Goal: Task Accomplishment & Management: Use online tool/utility

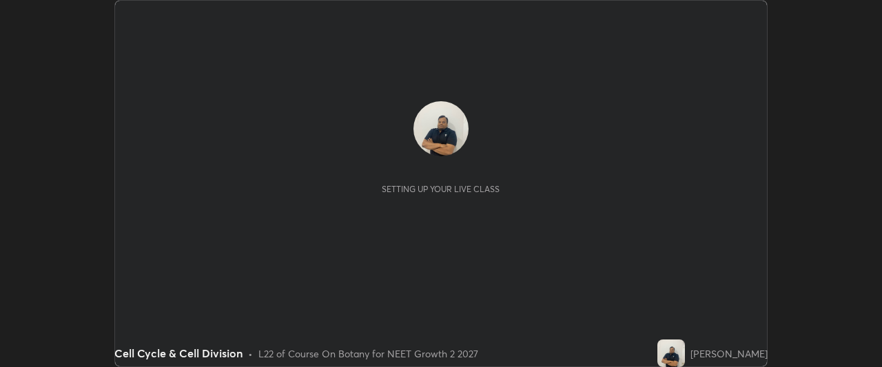
scroll to position [367, 882]
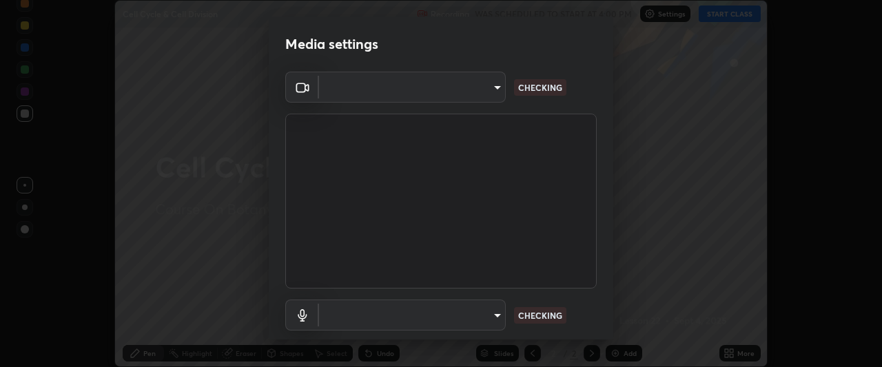
type input "0b0394df5398a873b7d047182dbff5bf8641b4882f7ce2760a0fef017966b62e"
type input "communications"
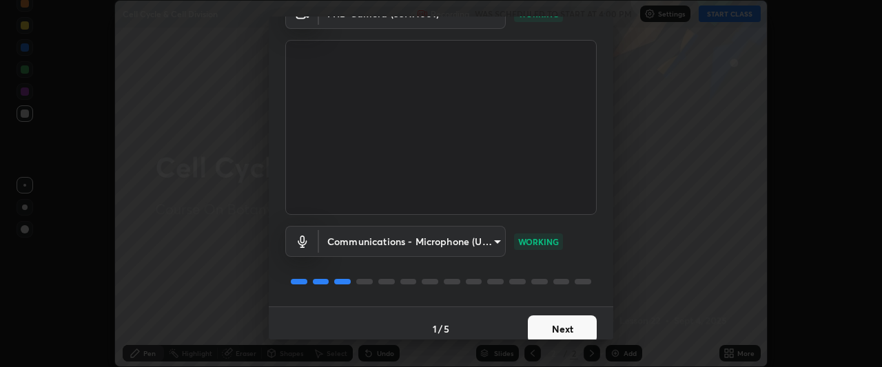
scroll to position [85, 0]
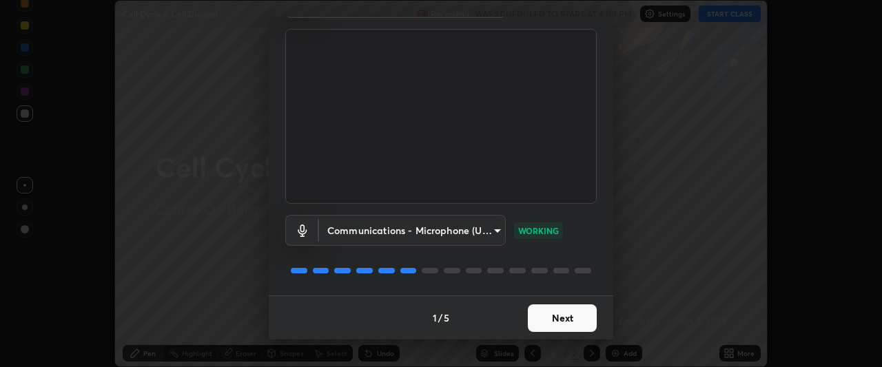
click at [541, 315] on button "Next" at bounding box center [562, 319] width 69 height 28
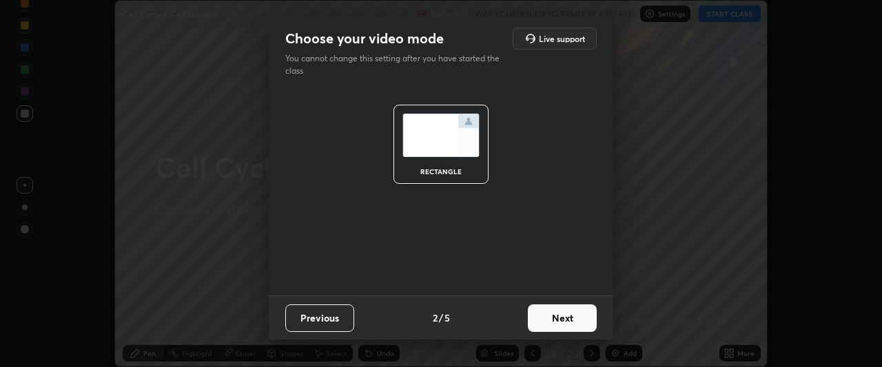
click at [537, 323] on button "Next" at bounding box center [562, 319] width 69 height 28
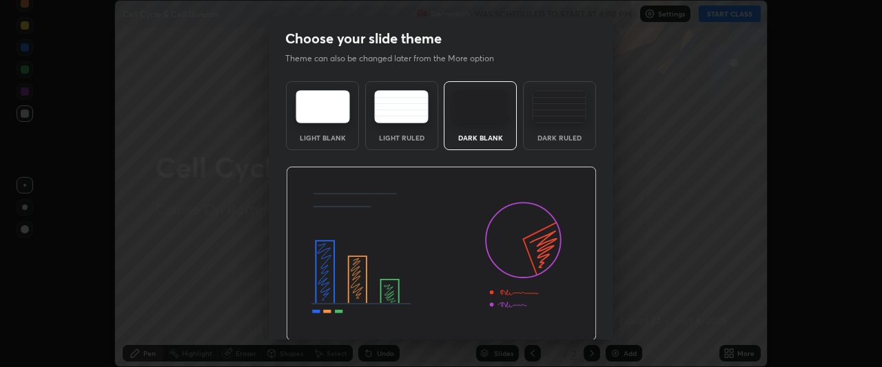
scroll to position [46, 0]
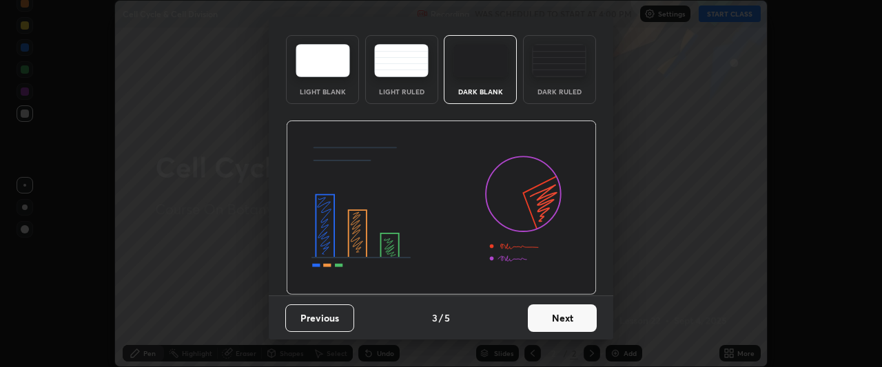
click at [541, 319] on button "Next" at bounding box center [562, 319] width 69 height 28
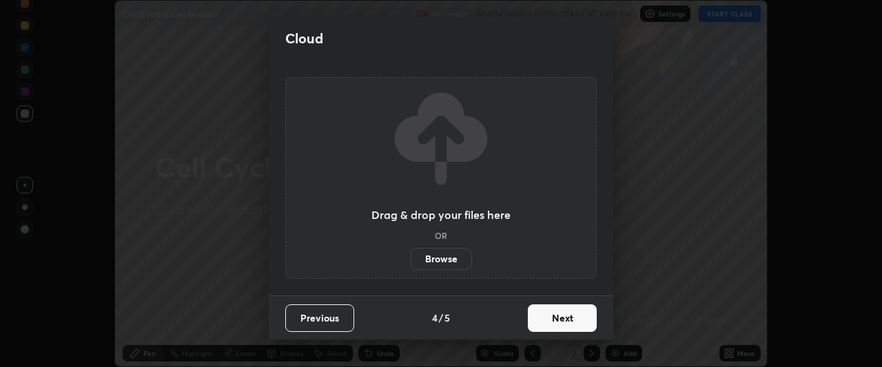
click at [536, 321] on button "Next" at bounding box center [562, 319] width 69 height 28
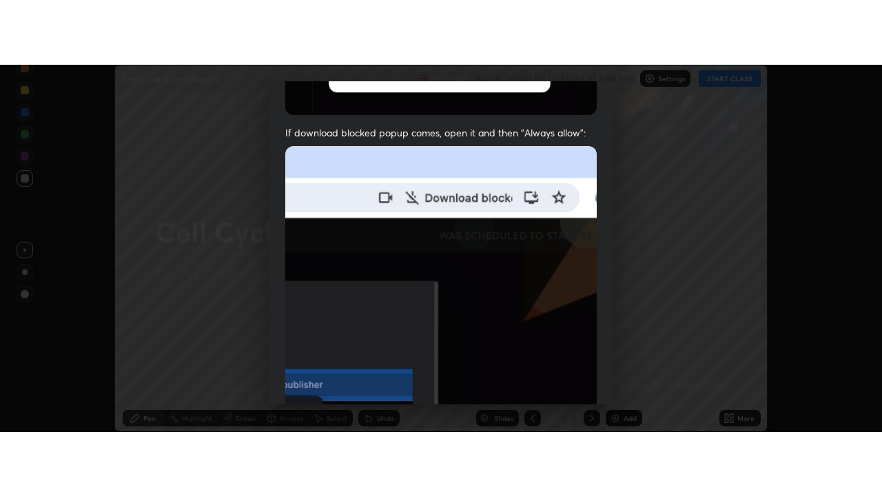
scroll to position [366, 0]
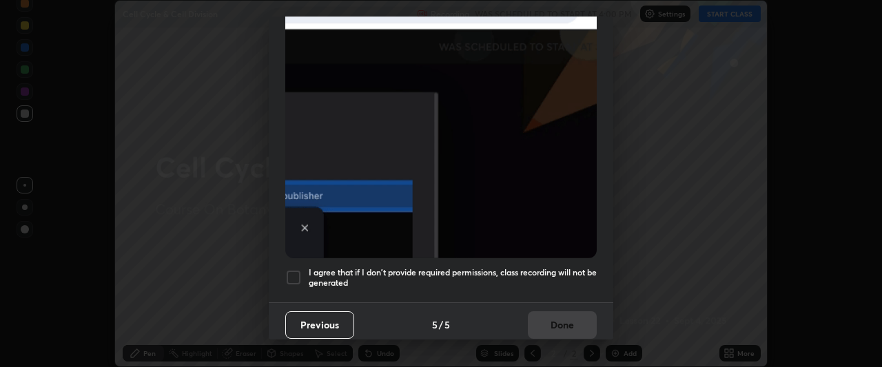
click at [292, 271] on div at bounding box center [293, 278] width 17 height 17
click at [540, 321] on button "Done" at bounding box center [562, 326] width 69 height 28
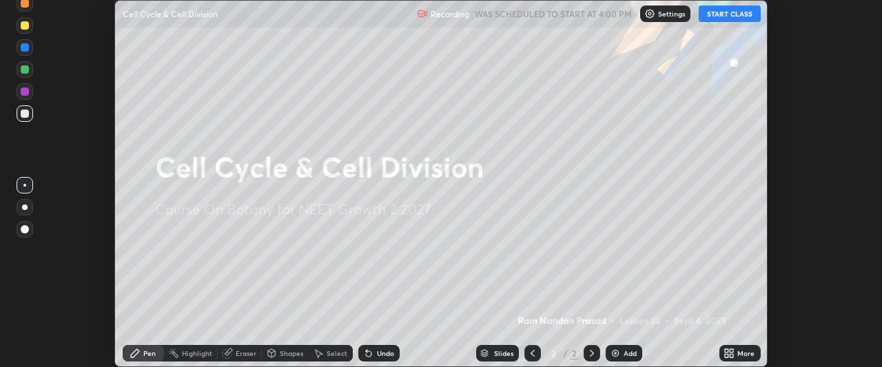
click at [704, 17] on button "START CLASS" at bounding box center [730, 14] width 62 height 17
click at [732, 356] on icon at bounding box center [732, 355] width 3 height 3
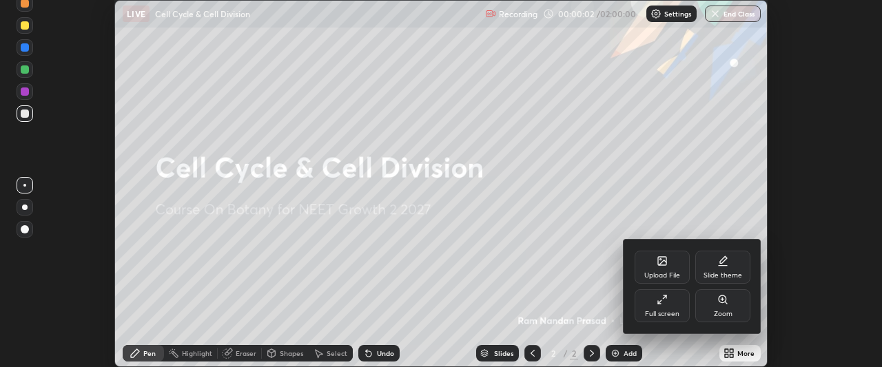
click at [656, 305] on div "Full screen" at bounding box center [662, 306] width 55 height 33
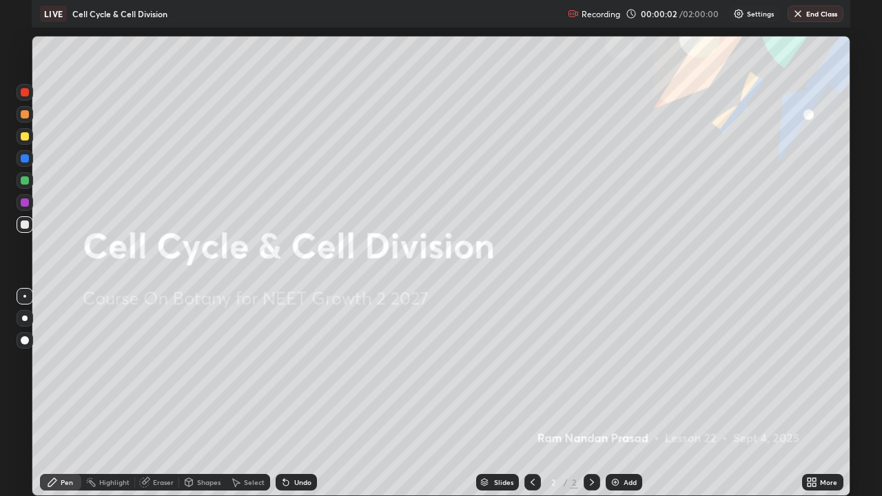
scroll to position [496, 882]
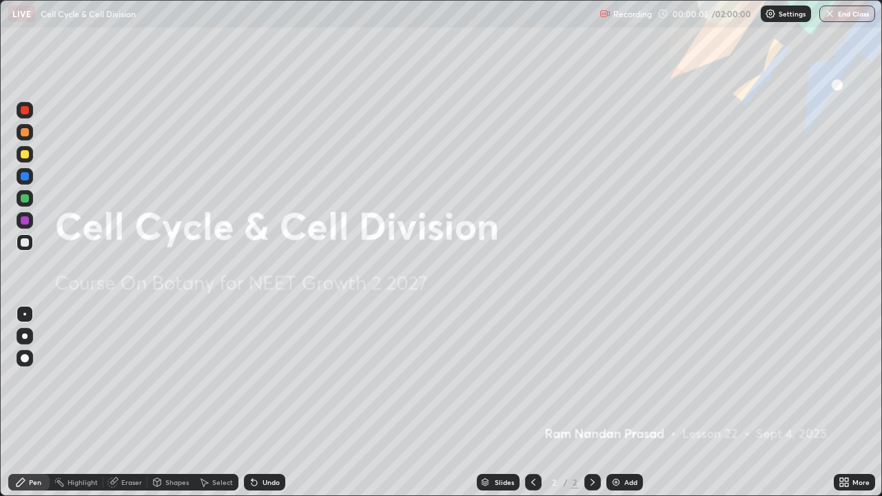
click at [627, 367] on div "Add" at bounding box center [631, 482] width 13 height 7
